Goal: Navigation & Orientation: Find specific page/section

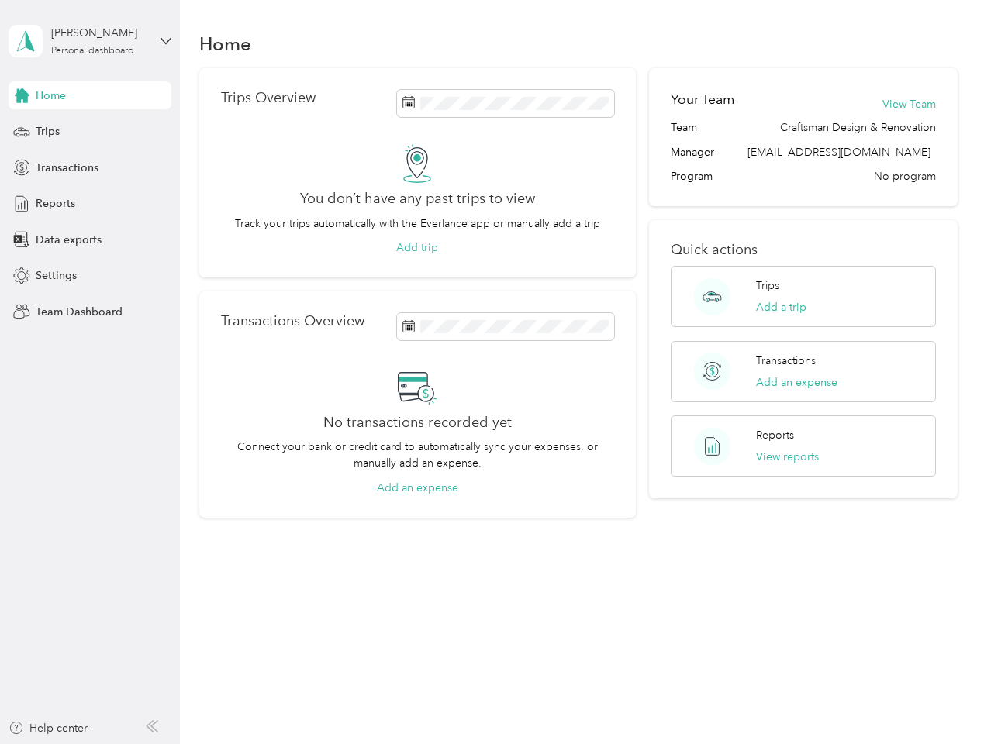
click at [492, 372] on div "No transactions recorded yet Connect your bank or credit card to automatically …" at bounding box center [417, 432] width 393 height 129
click at [90, 41] on div "[PERSON_NAME]" at bounding box center [99, 33] width 97 height 16
click at [90, 95] on div "You’re signed in as [EMAIL_ADDRESS][DOMAIN_NAME] Team dashboard Personal dashbo…" at bounding box center [172, 136] width 326 height 158
